Goal: Navigation & Orientation: Find specific page/section

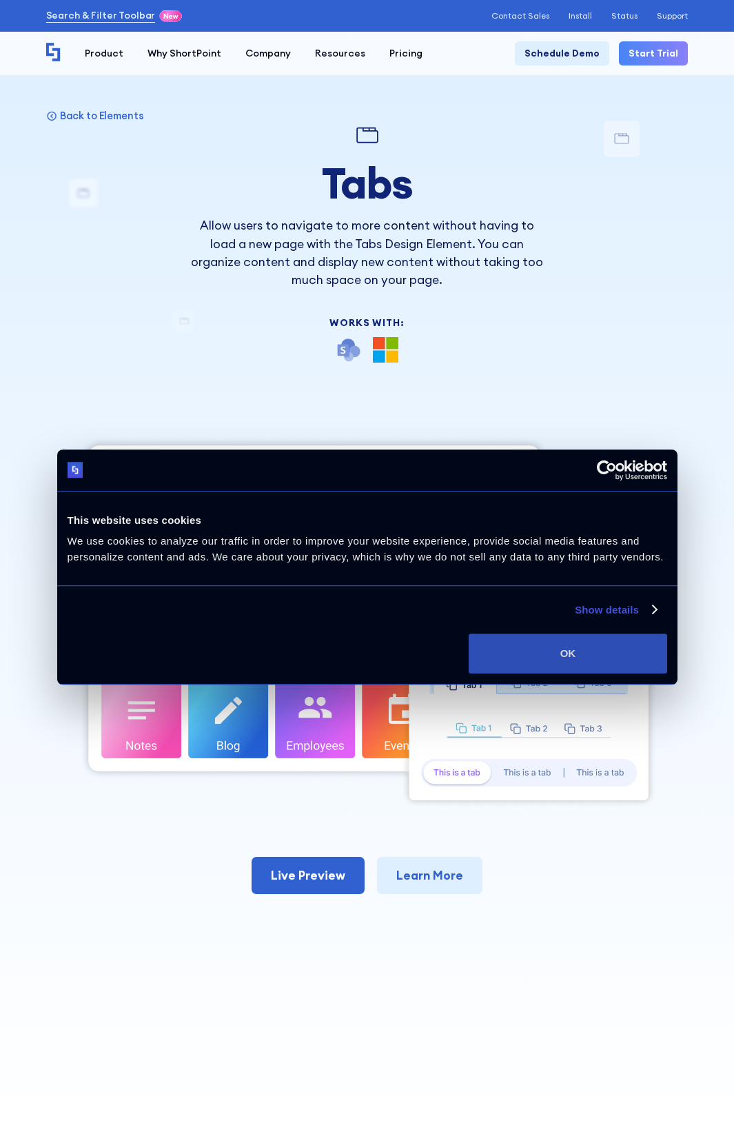
click at [605, 655] on button "OK" at bounding box center [568, 654] width 198 height 40
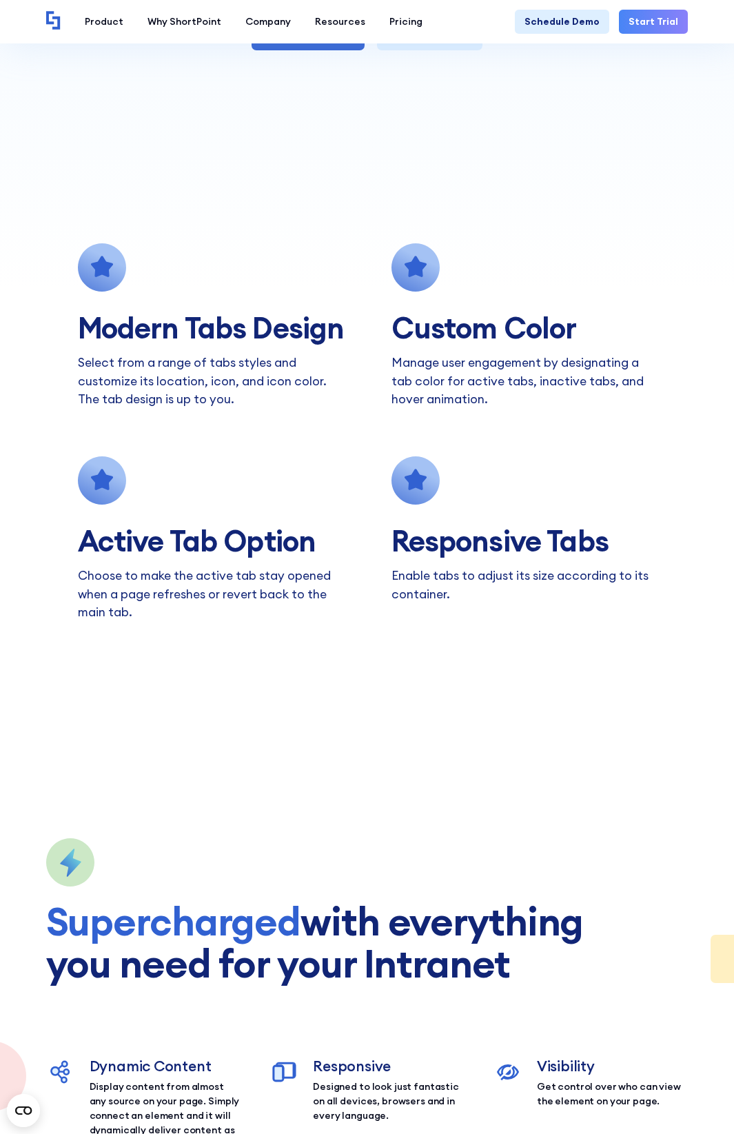
scroll to position [620, 0]
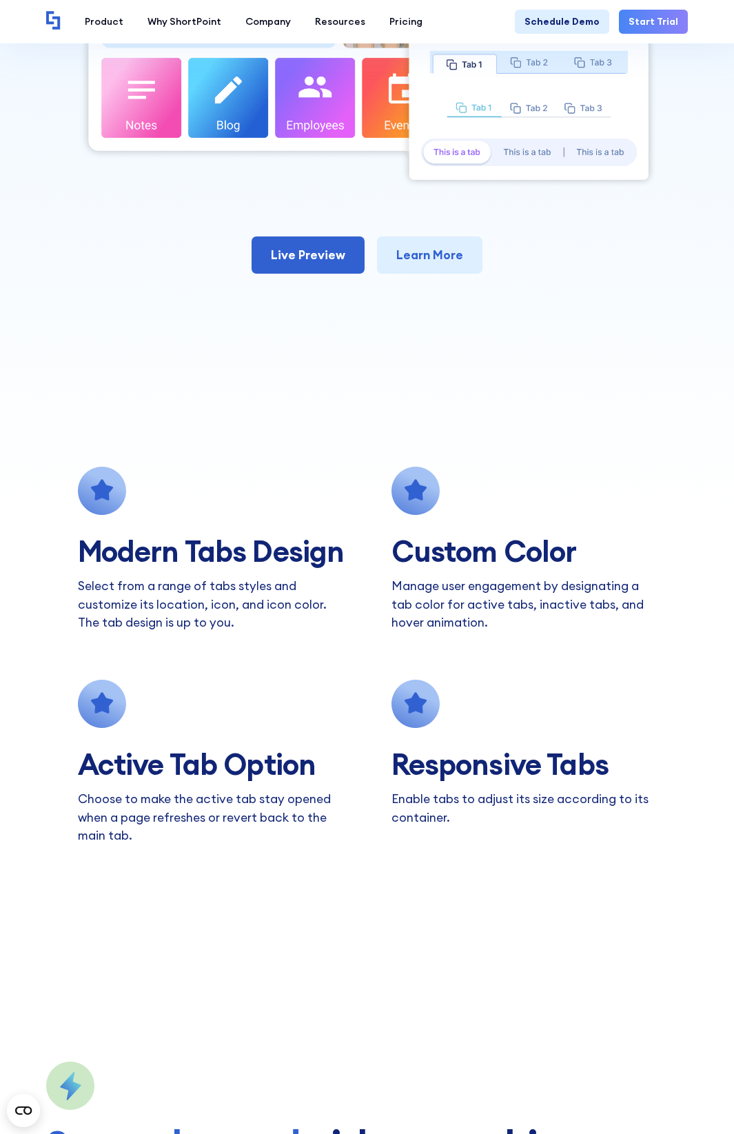
click at [125, 556] on h2 "Modern Tabs Design" at bounding box center [225, 552] width 294 height 32
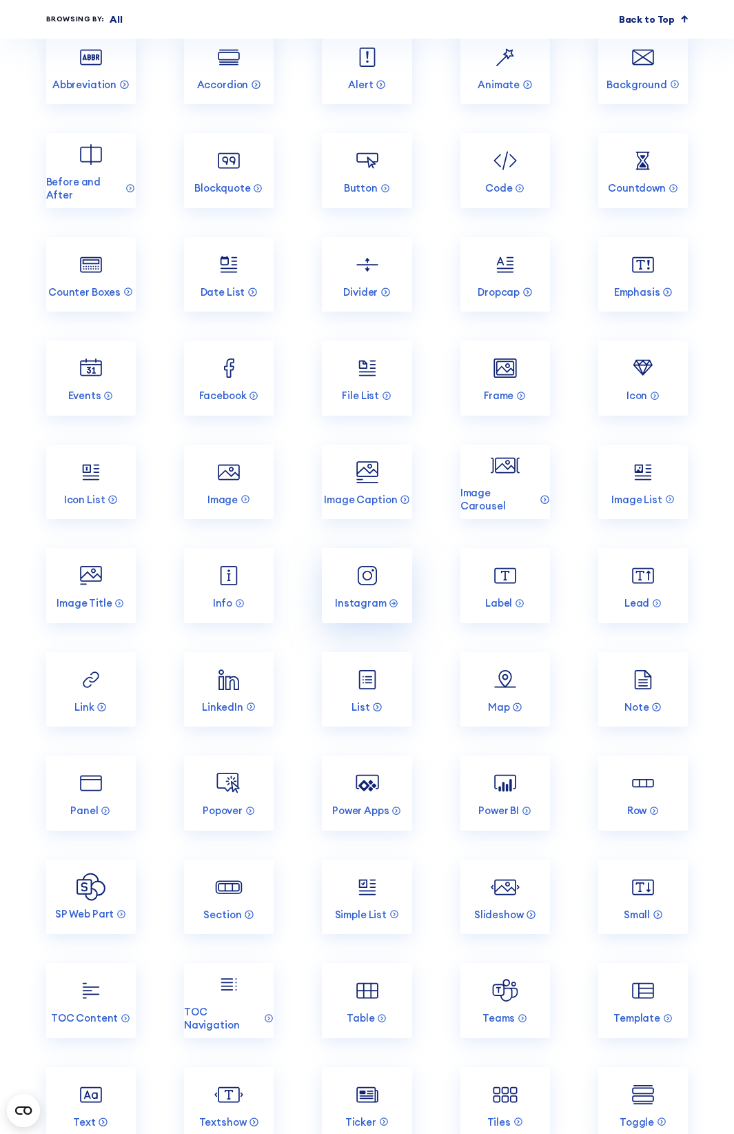
scroll to position [3516, 0]
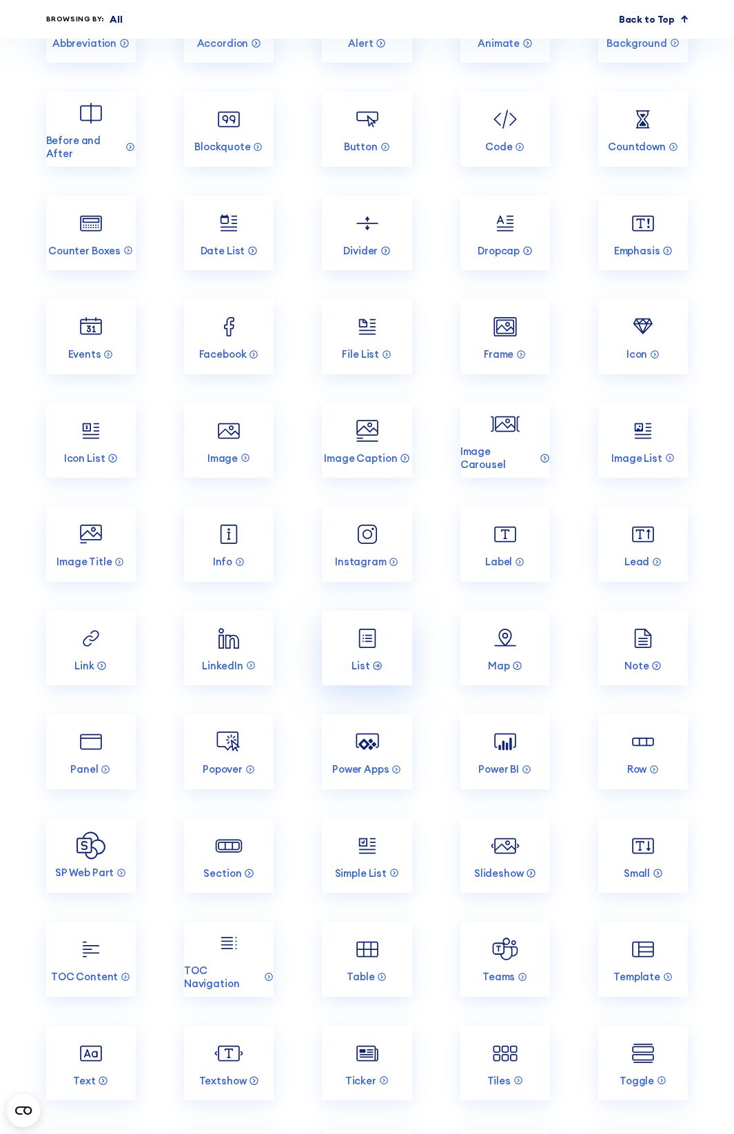
click at [369, 633] on img at bounding box center [367, 638] width 29 height 29
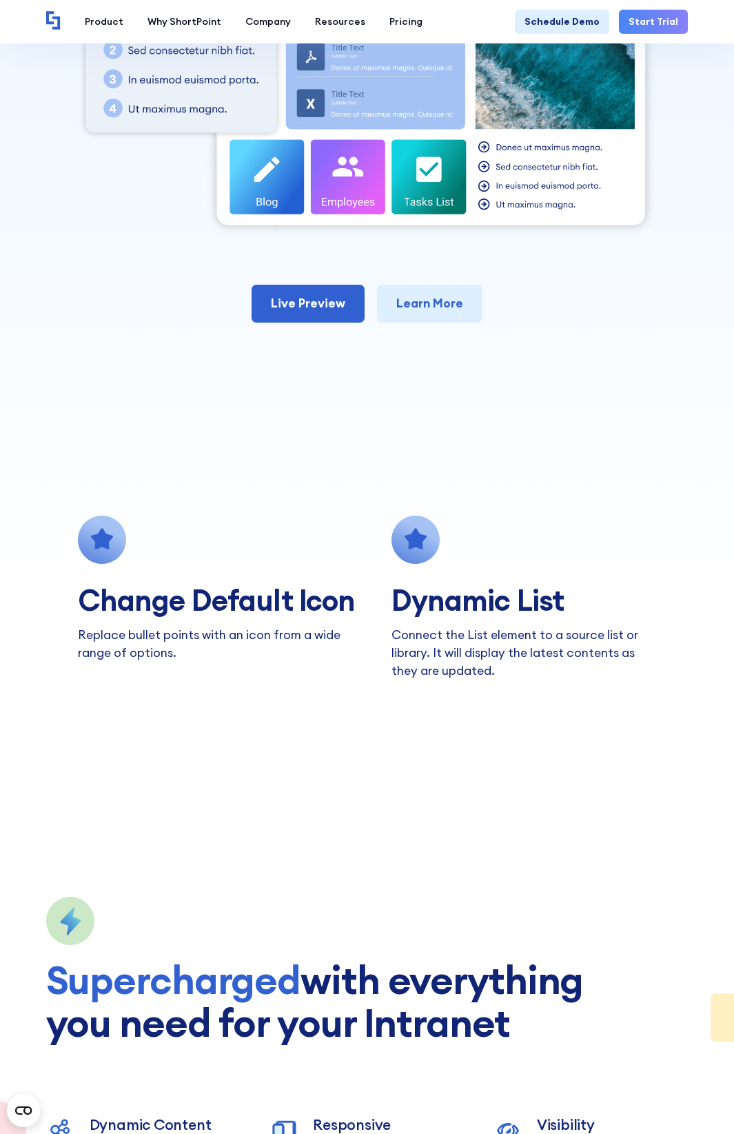
scroll to position [552, 0]
